Goal: Information Seeking & Learning: Learn about a topic

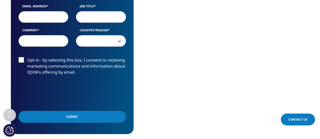
scroll to position [303, 0]
